Goal: Information Seeking & Learning: Learn about a topic

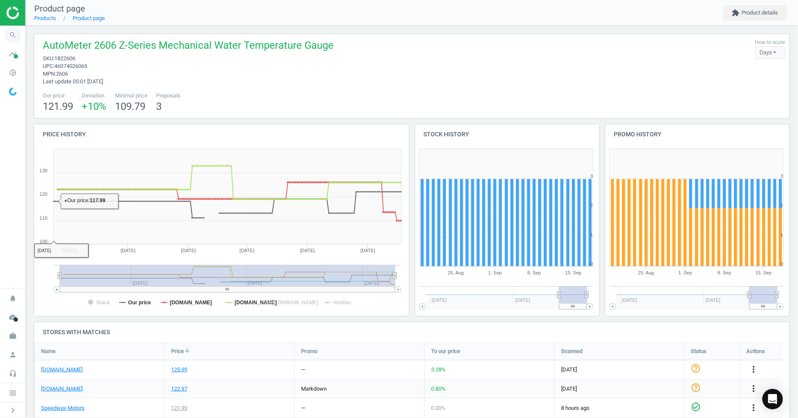
click at [11, 32] on icon "search" at bounding box center [13, 35] width 16 height 16
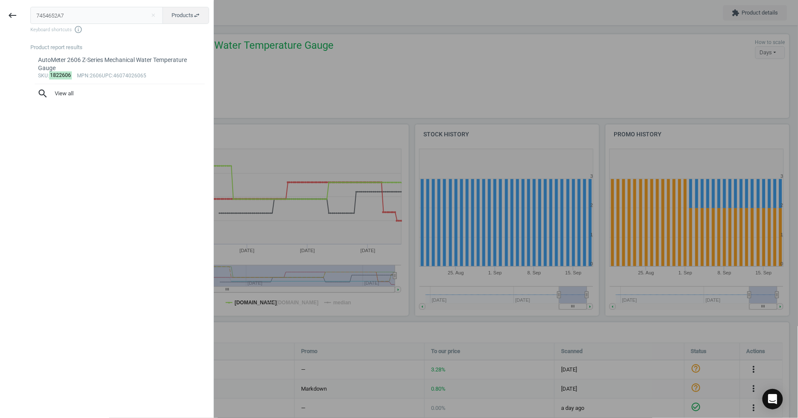
type input "7454652A7"
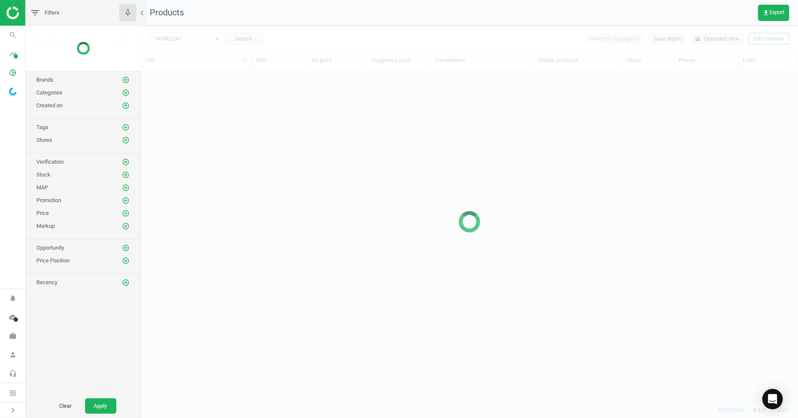
scroll to position [319, 650]
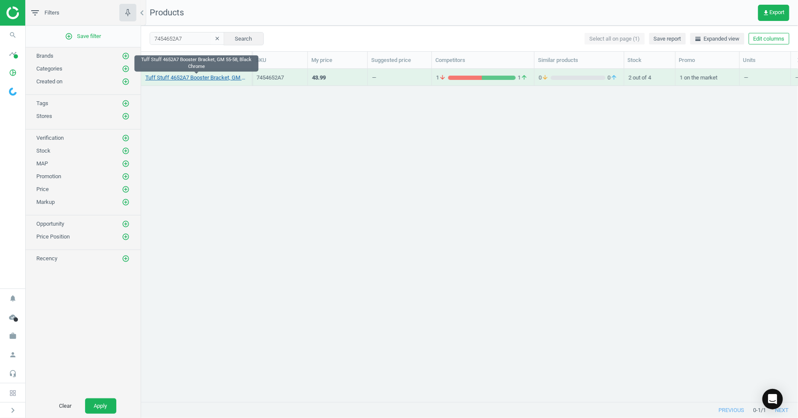
click at [201, 79] on link "Tuff Stuff 4652A7 Booster Bracket, GM 55-58, Black Chrome" at bounding box center [196, 78] width 102 height 8
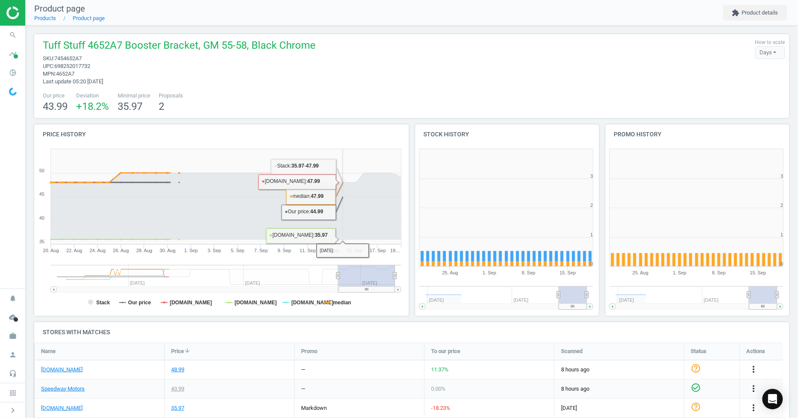
scroll to position [116, 0]
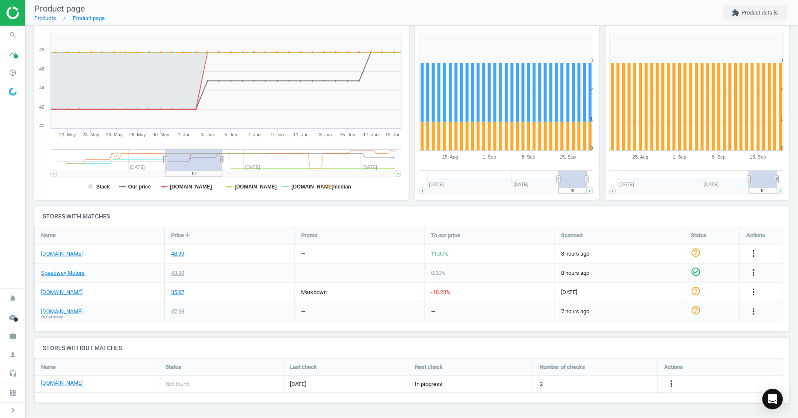
drag, startPoint x: 340, startPoint y: 160, endPoint x: 167, endPoint y: 158, distance: 172.8
click at [167, 158] on rect at bounding box center [194, 159] width 57 height 21
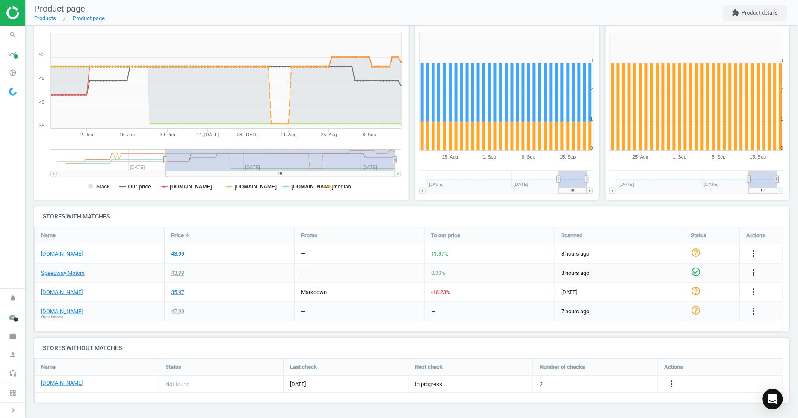
drag, startPoint x: 221, startPoint y: 161, endPoint x: 441, endPoint y: 165, distance: 219.9
click at [441, 165] on div "Price history Created with Highstock 6.2.0 Stack Our price [DOMAIN_NAME] [DOMAI…" at bounding box center [412, 108] width 762 height 198
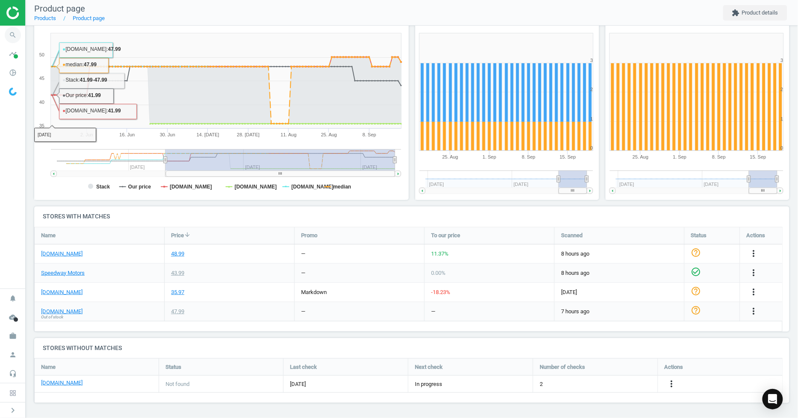
click at [18, 35] on icon "search" at bounding box center [13, 35] width 16 height 16
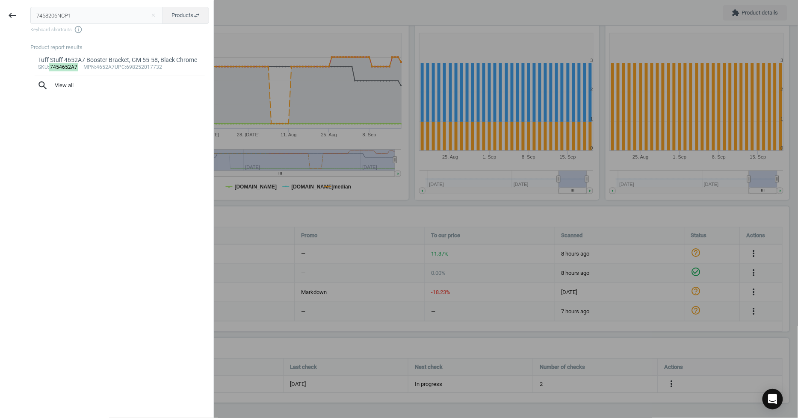
type input "7458206NCP1"
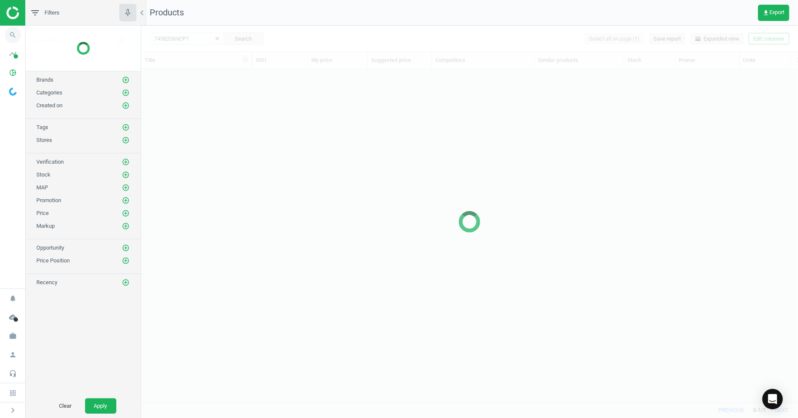
scroll to position [319, 650]
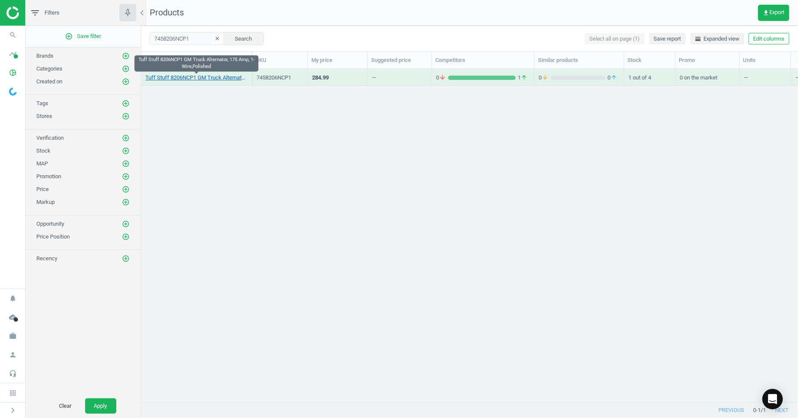
click at [215, 78] on link "Tuff Stuff 8206NCP1 GM Truck Alternator, 175 Amp, 1-Wire,Polished" at bounding box center [196, 78] width 102 height 8
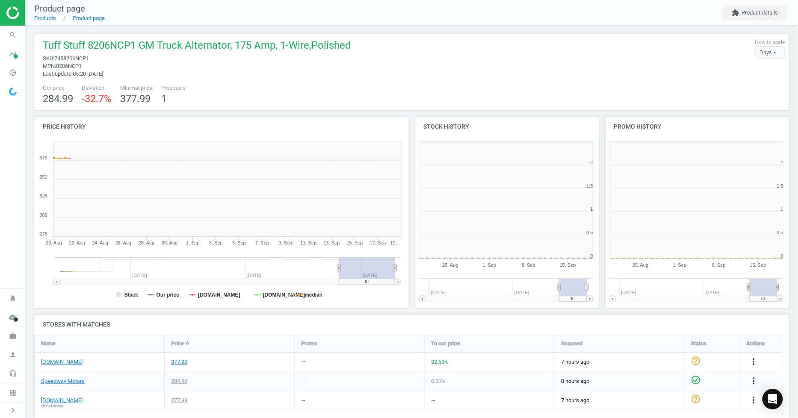
scroll to position [186, 386]
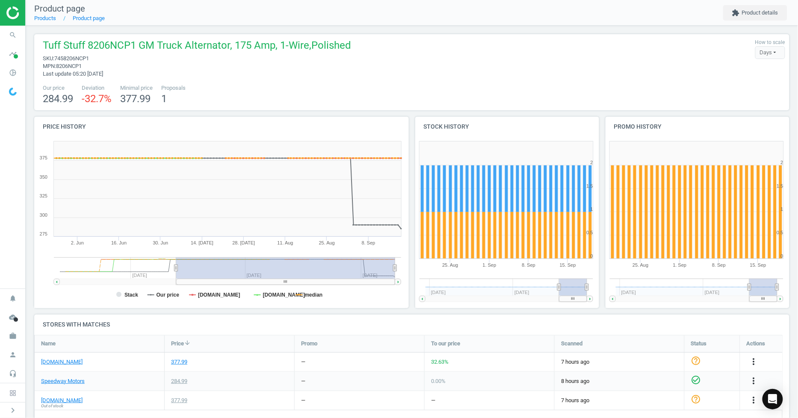
drag, startPoint x: 340, startPoint y: 270, endPoint x: 176, endPoint y: 266, distance: 164.3
click at [176, 266] on icon at bounding box center [175, 268] width 3 height 6
click at [305, 296] on tspan "median" at bounding box center [314, 295] width 18 height 6
click at [207, 296] on tspan "[DOMAIN_NAME]" at bounding box center [219, 295] width 42 height 6
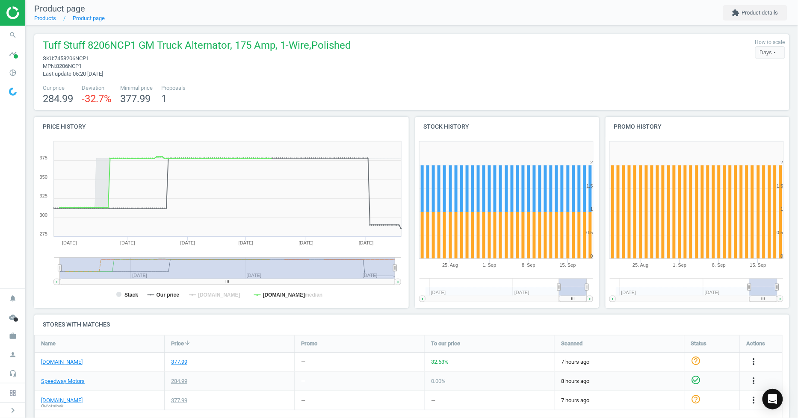
drag, startPoint x: 174, startPoint y: 266, endPoint x: 43, endPoint y: 268, distance: 130.9
click at [44, 269] on icon "Created with Highstock 6.2.0 Stack Our price [DOMAIN_NAME] [DOMAIN_NAME] median…" at bounding box center [219, 222] width 371 height 171
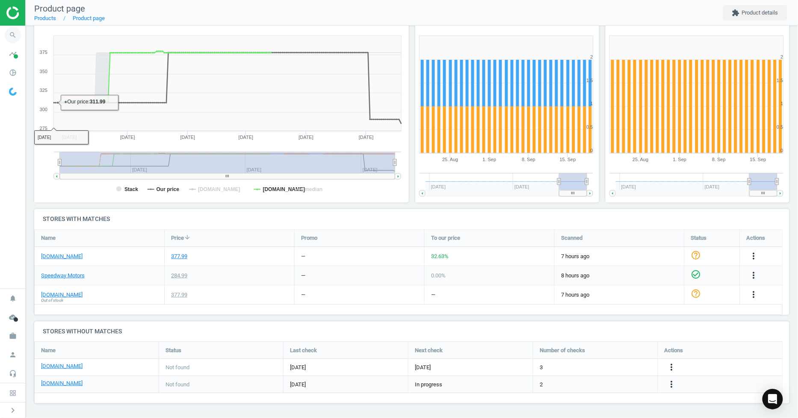
click at [23, 39] on span "search" at bounding box center [13, 35] width 26 height 19
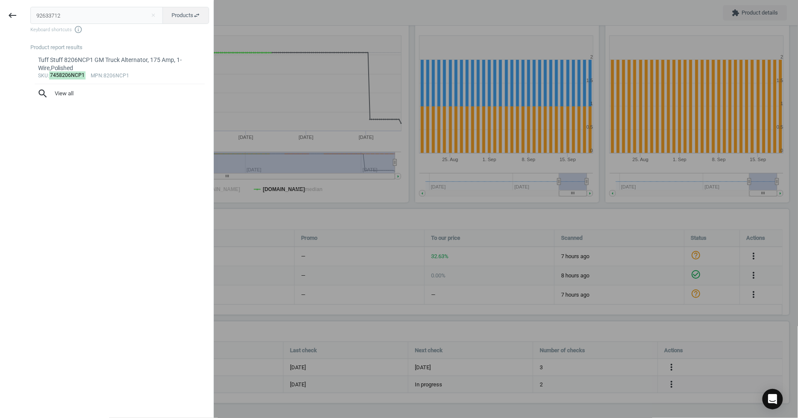
type input "92633712"
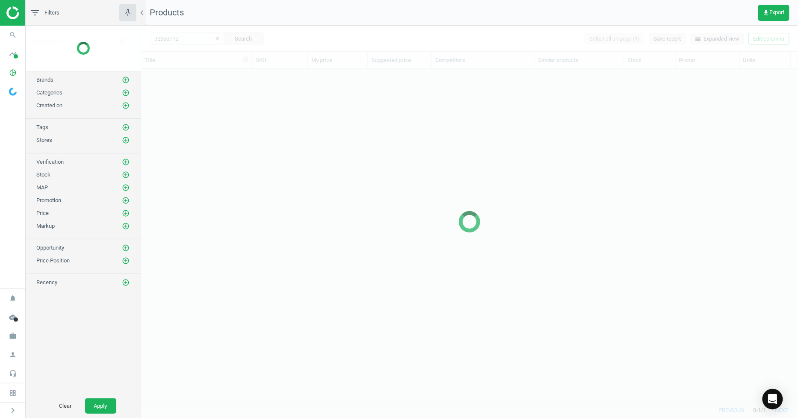
scroll to position [319, 650]
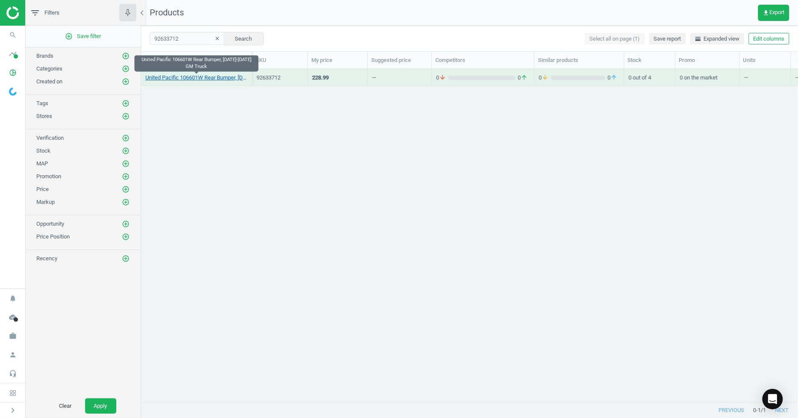
click at [195, 78] on link "United Pacific 106601W Rear Bumper, [DATE]-[DATE] GM Truck" at bounding box center [196, 78] width 102 height 8
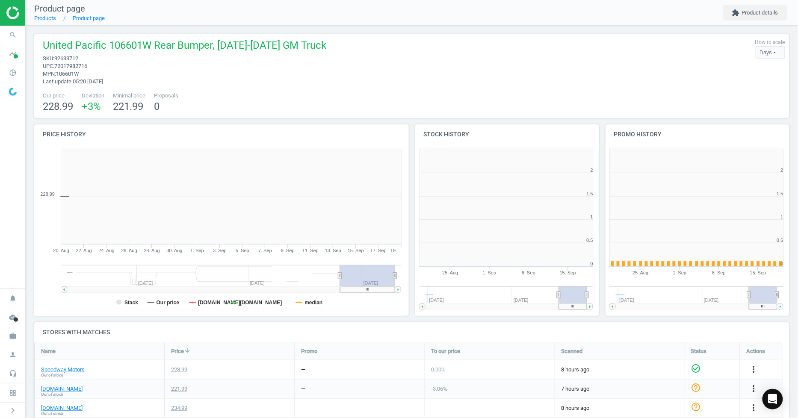
scroll to position [186, 197]
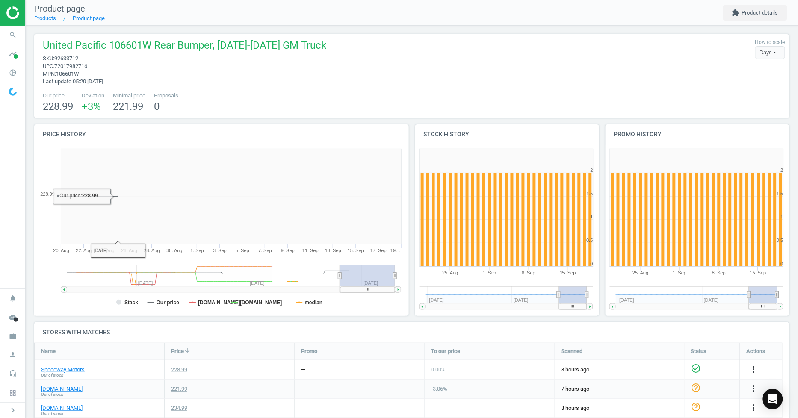
click at [333, 277] on g at bounding box center [231, 279] width 340 height 28
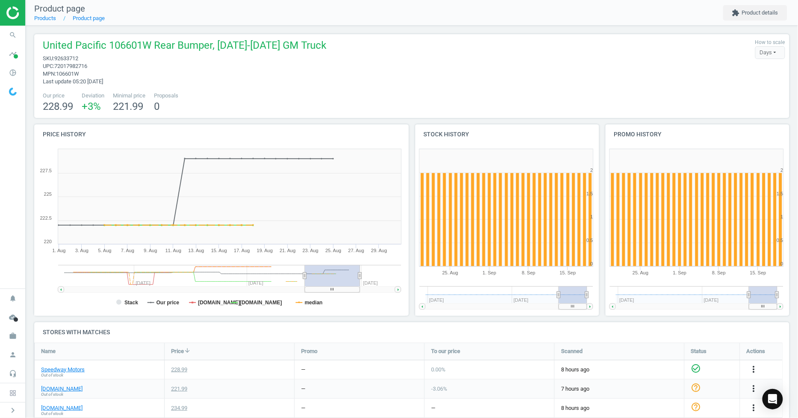
click at [334, 277] on rect at bounding box center [332, 275] width 55 height 21
drag, startPoint x: 360, startPoint y: 277, endPoint x: 439, endPoint y: 280, distance: 79.6
click at [439, 280] on div "Price history Created with Highstock 6.2.0 Stack Our price [DOMAIN_NAME] [DOMAI…" at bounding box center [412, 223] width 762 height 198
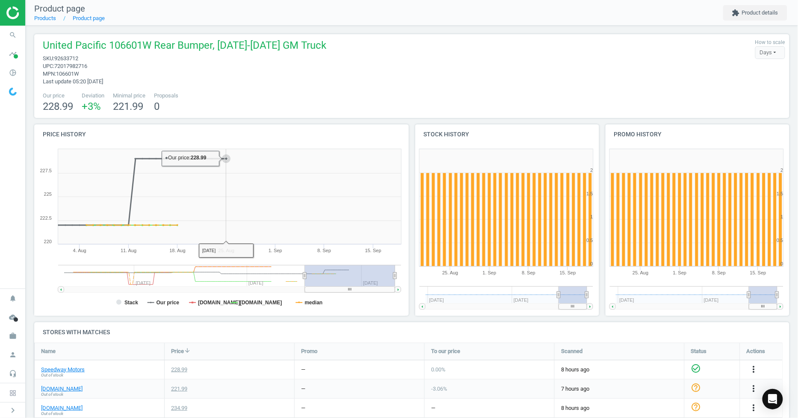
scroll to position [113, 0]
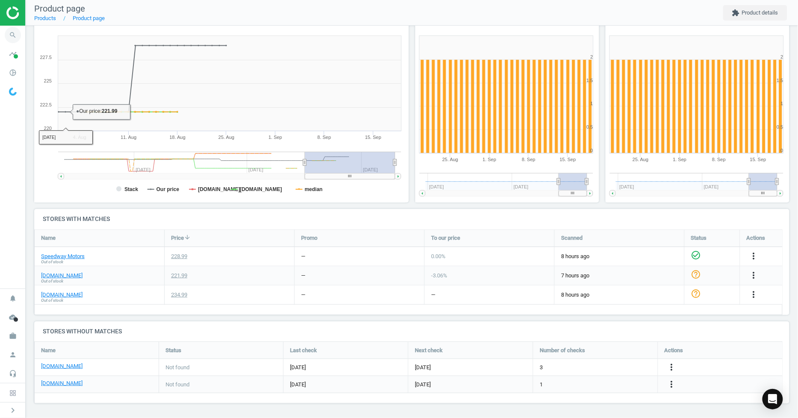
click at [14, 36] on icon "search" at bounding box center [13, 35] width 16 height 16
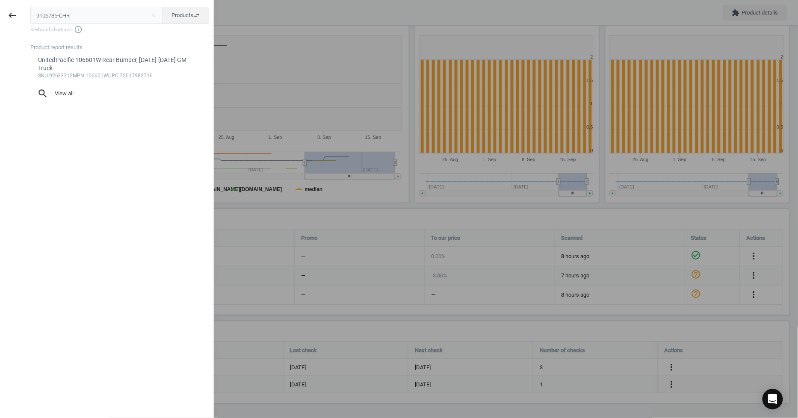
type input "9106785-CHR"
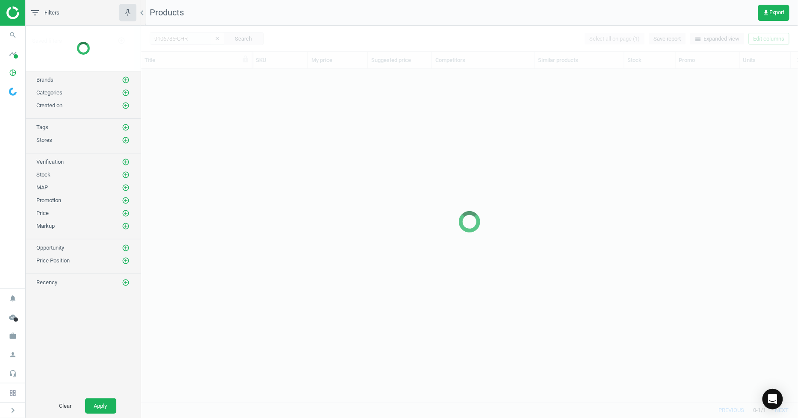
scroll to position [319, 650]
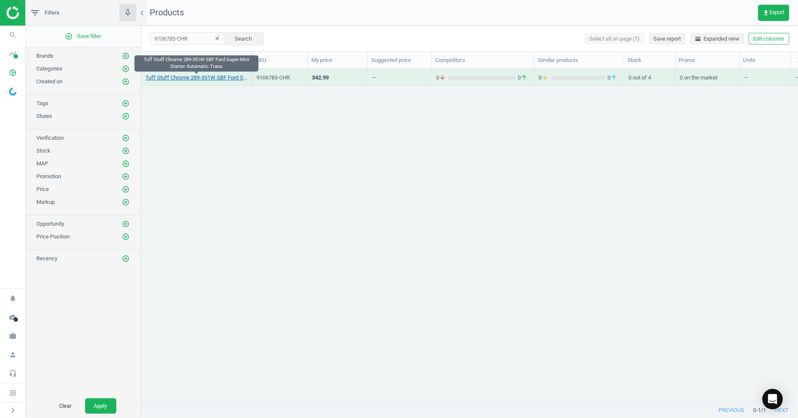
click at [177, 77] on link "Tuff Stuff Chrome 289-351W SBF Ford Super-Mini Starter Automatic Trans" at bounding box center [196, 78] width 102 height 8
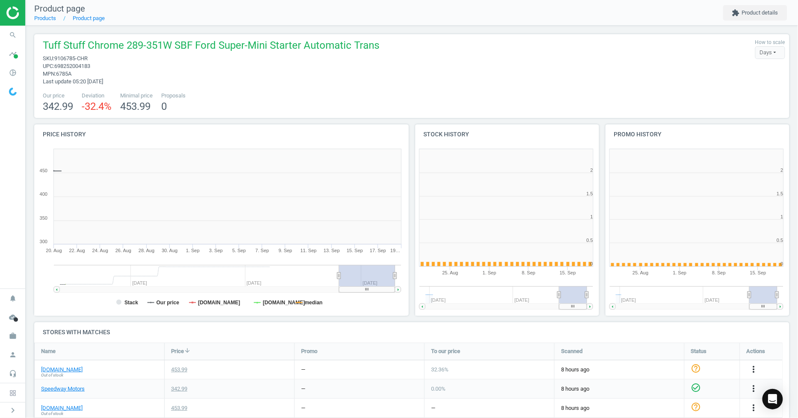
scroll to position [186, 197]
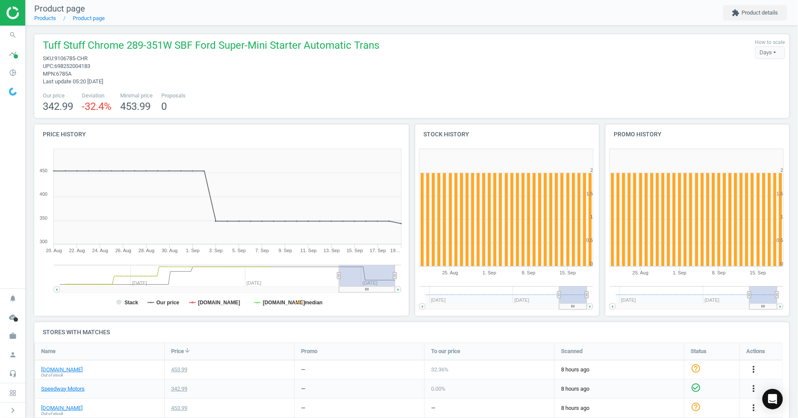
click at [337, 279] on g at bounding box center [227, 279] width 347 height 28
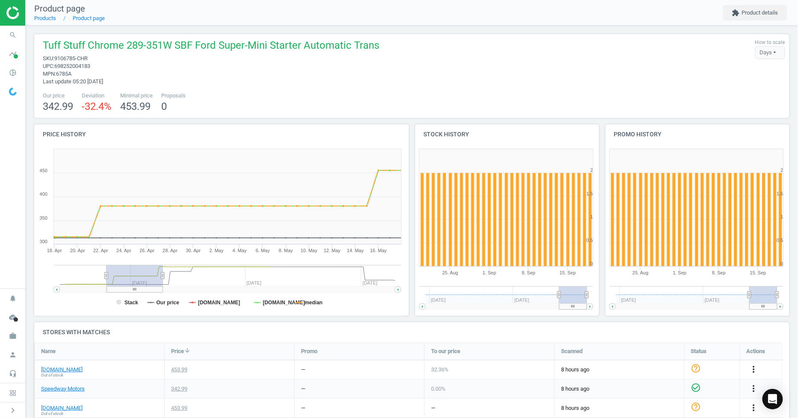
drag, startPoint x: 343, startPoint y: 281, endPoint x: 140, endPoint y: 281, distance: 202.3
click at [140, 281] on rect at bounding box center [134, 275] width 56 height 21
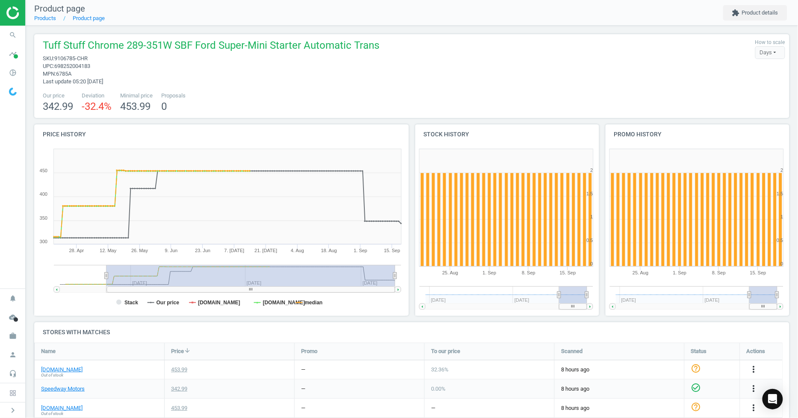
drag, startPoint x: 163, startPoint y: 275, endPoint x: 417, endPoint y: 284, distance: 254.2
click at [417, 284] on div "Price history Created with Highstock 6.2.0 Stack Our price [DOMAIN_NAME] [DOMAI…" at bounding box center [412, 223] width 762 height 198
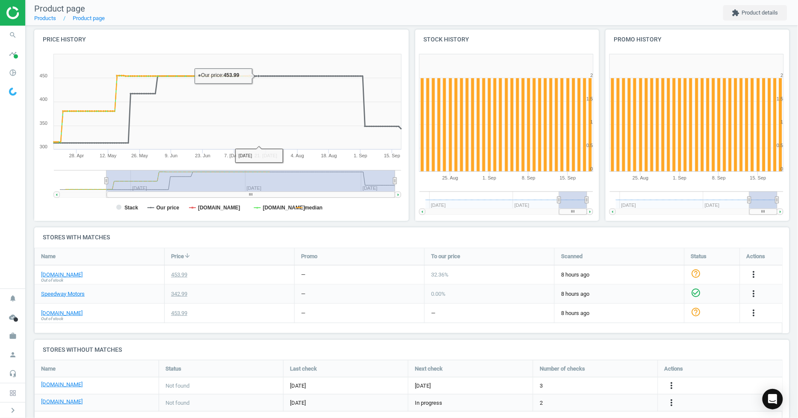
scroll to position [113, 0]
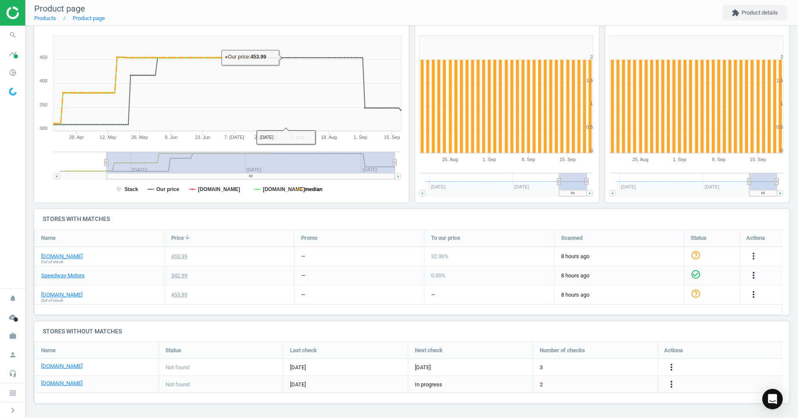
click at [309, 189] on tspan "median" at bounding box center [314, 189] width 18 height 6
click at [163, 188] on tspan "Our price" at bounding box center [168, 189] width 23 height 6
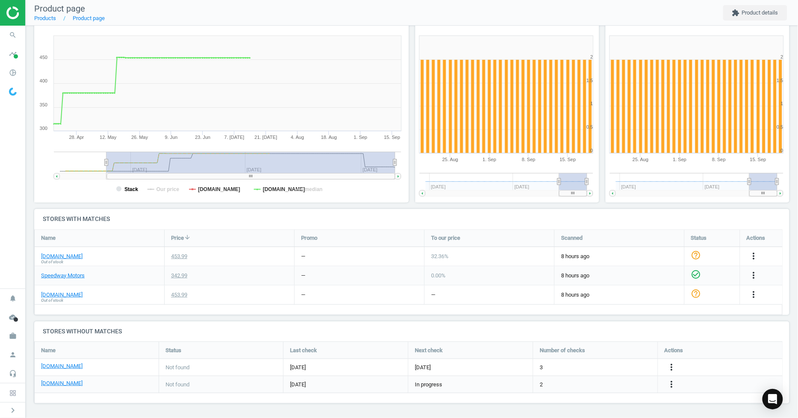
click at [129, 188] on tspan "Stack" at bounding box center [131, 189] width 14 height 6
drag, startPoint x: 198, startPoint y: 163, endPoint x: 384, endPoint y: 160, distance: 185.6
click at [384, 160] on rect at bounding box center [250, 162] width 289 height 21
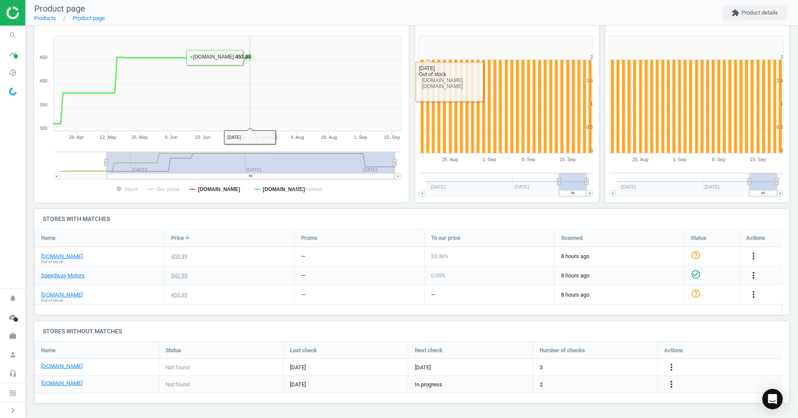
scroll to position [0, 0]
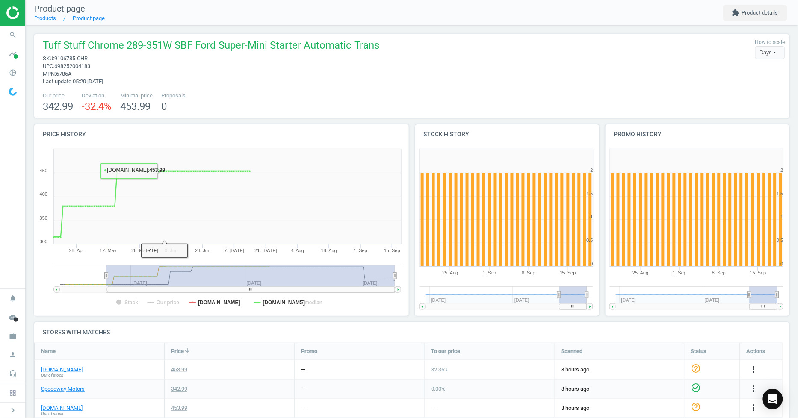
click at [177, 266] on rect at bounding box center [250, 275] width 289 height 21
drag, startPoint x: 177, startPoint y: 274, endPoint x: 283, endPoint y: 298, distance: 108.3
click at [282, 299] on icon "Created with Highstock 6.2.0 Stack Our price [DOMAIN_NAME] [DOMAIN_NAME] median…" at bounding box center [219, 230] width 371 height 171
click at [68, 59] on span "9106785-CHR" at bounding box center [70, 58] width 33 height 6
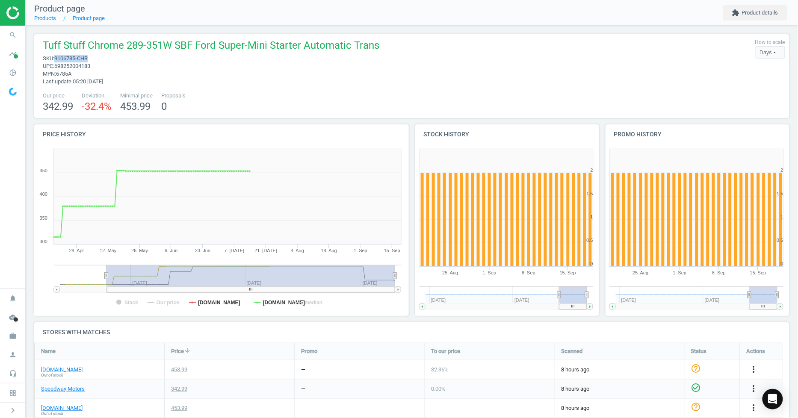
drag, startPoint x: 88, startPoint y: 57, endPoint x: 56, endPoint y: 57, distance: 31.7
click at [56, 57] on span "9106785-CHR" at bounding box center [70, 58] width 33 height 6
copy span "9106785-CHR"
click at [15, 30] on icon "search" at bounding box center [13, 35] width 16 height 16
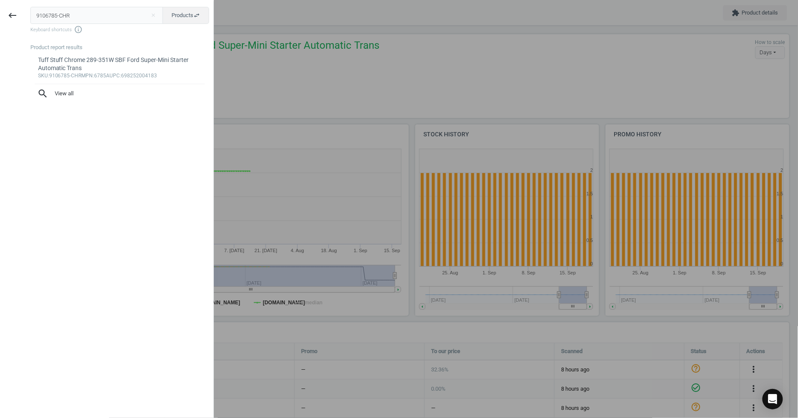
type input "9106785-CHR"
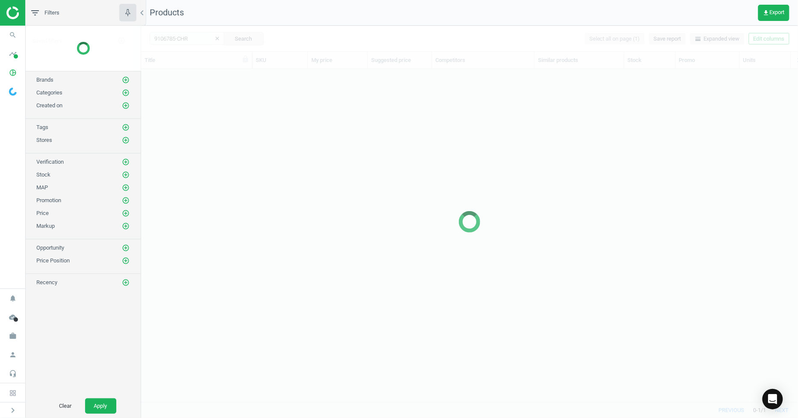
scroll to position [319, 650]
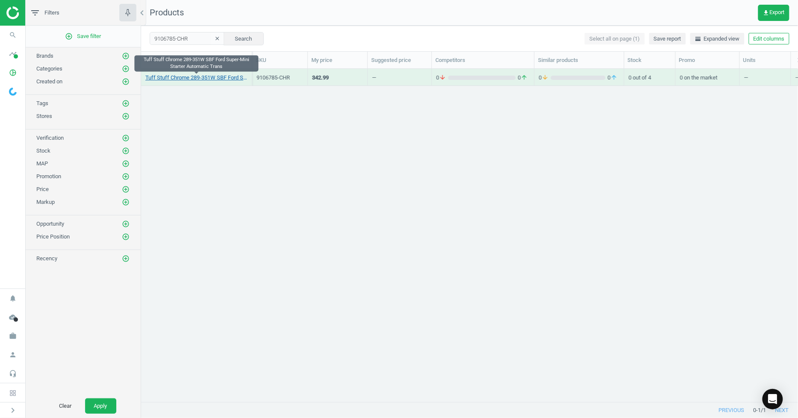
click at [203, 79] on link "Tuff Stuff Chrome 289-351W SBF Ford Super-Mini Starter Automatic Trans" at bounding box center [196, 78] width 102 height 8
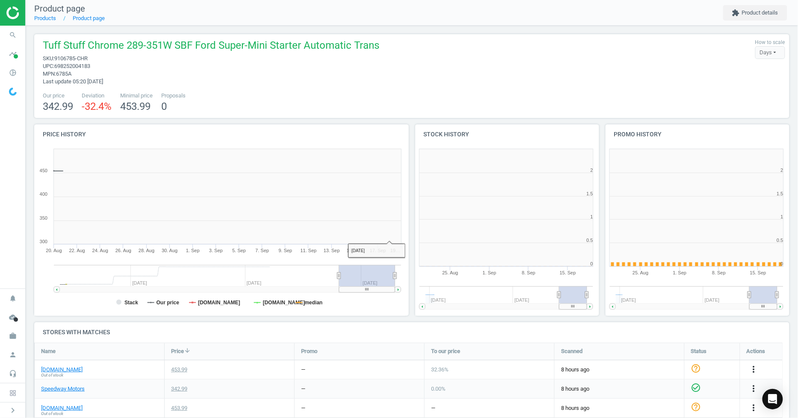
scroll to position [186, 197]
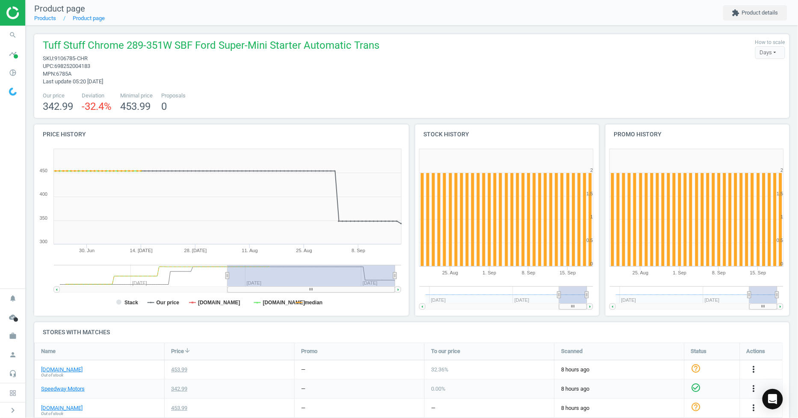
drag, startPoint x: 339, startPoint y: 277, endPoint x: 228, endPoint y: 288, distance: 112.2
click at [228, 288] on icon "Created with Highstock 6.2.0 Stack Our price [DOMAIN_NAME] [DOMAIN_NAME] median…" at bounding box center [219, 230] width 371 height 171
